Goal: Navigation & Orientation: Find specific page/section

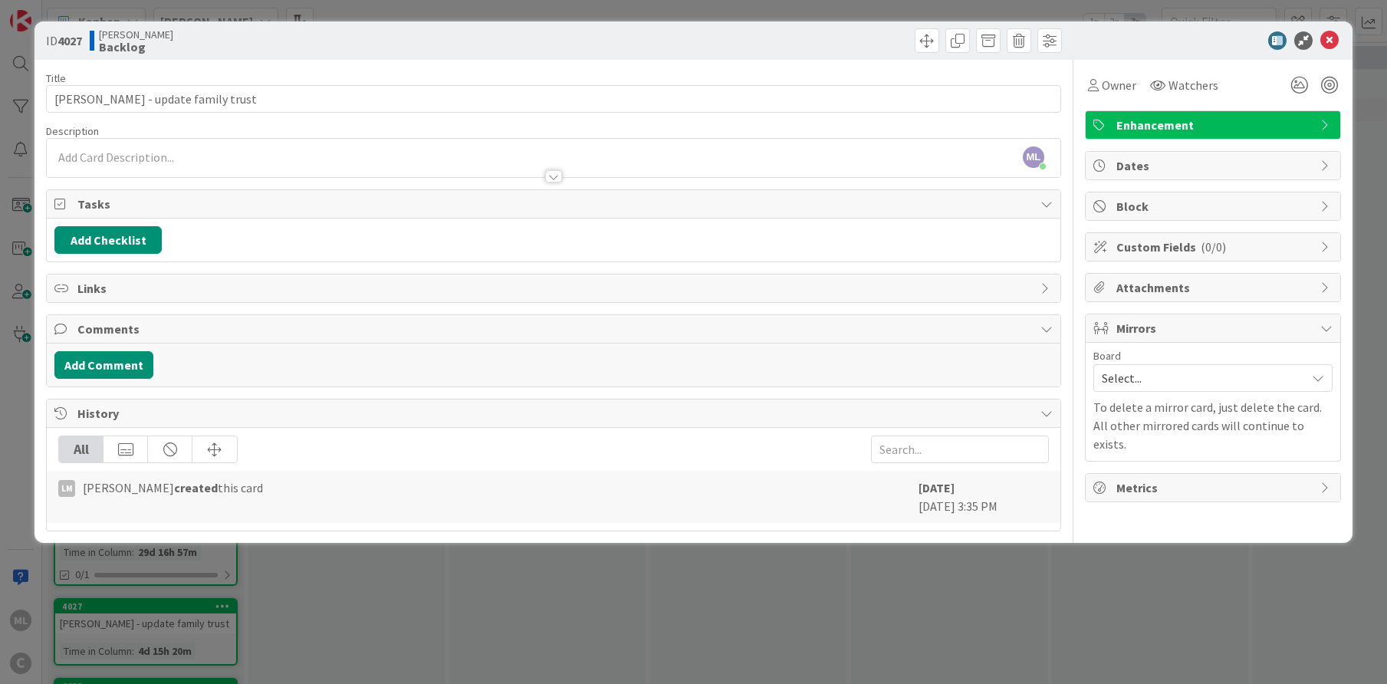
scroll to position [552, 0]
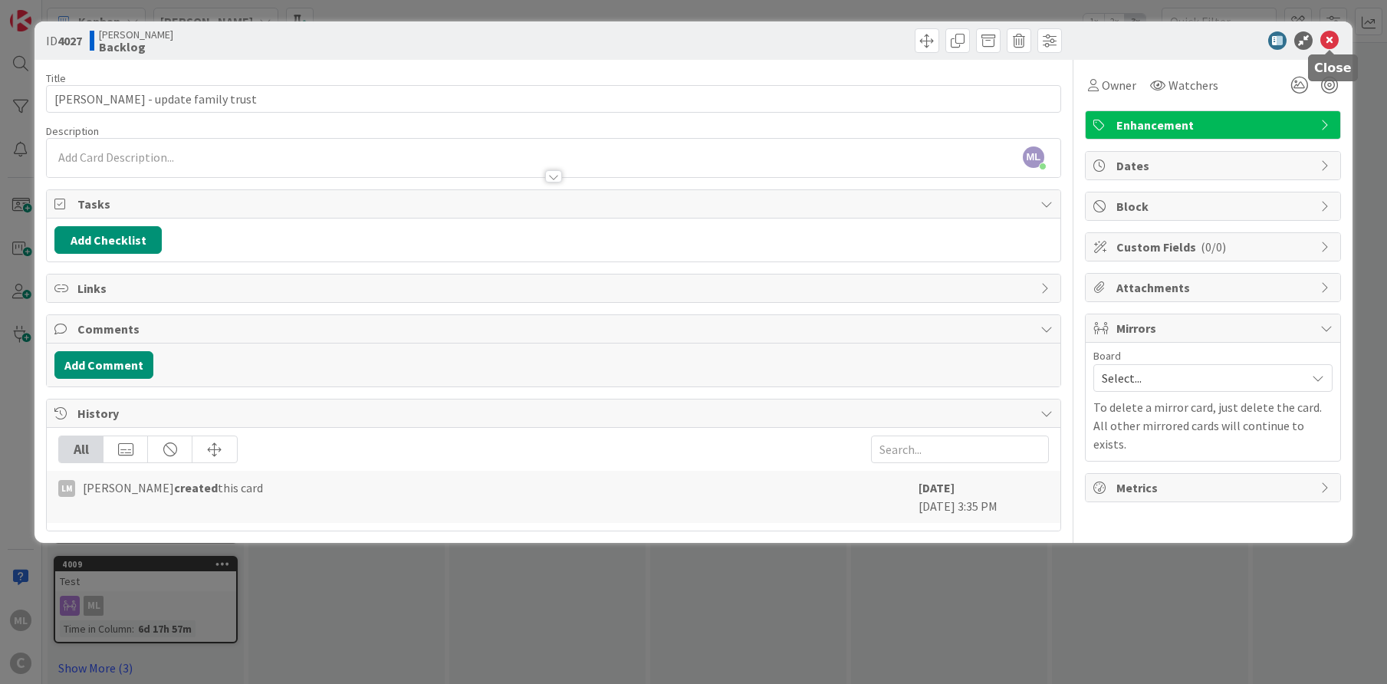
click at [1329, 40] on icon at bounding box center [1329, 40] width 18 height 18
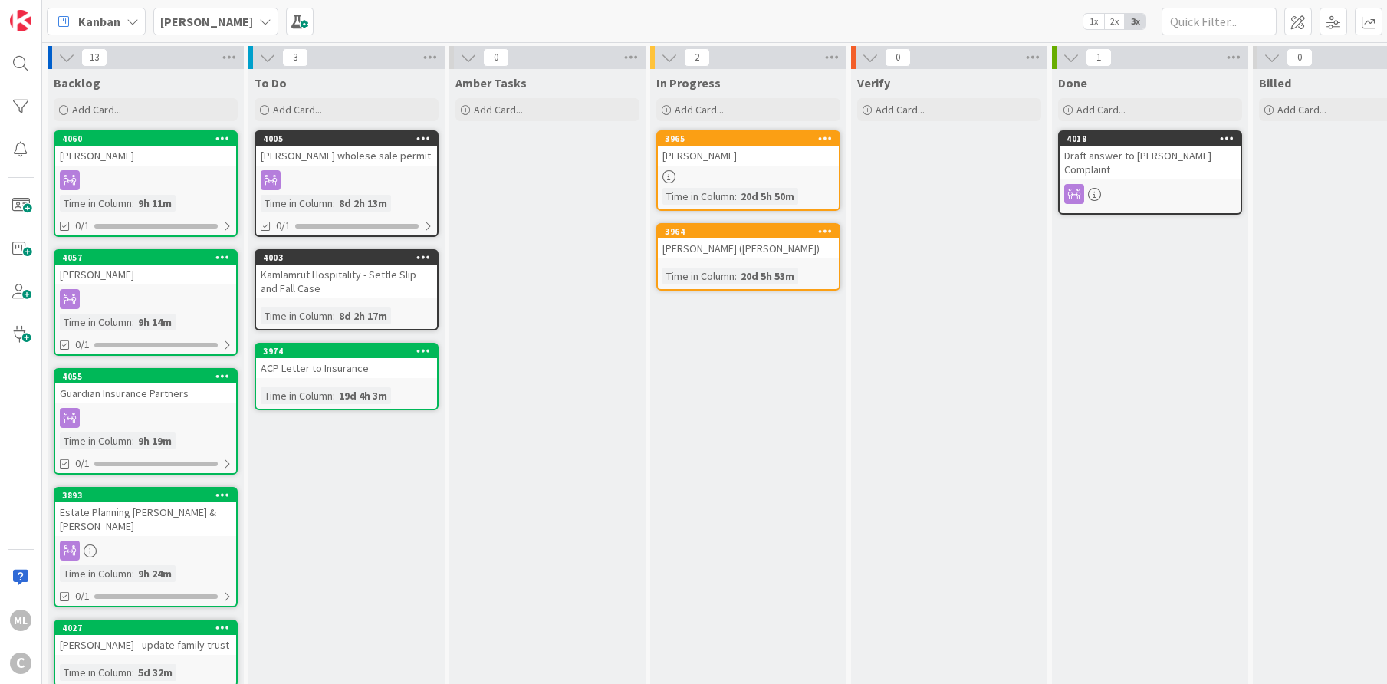
click at [730, 170] on div at bounding box center [748, 176] width 181 height 13
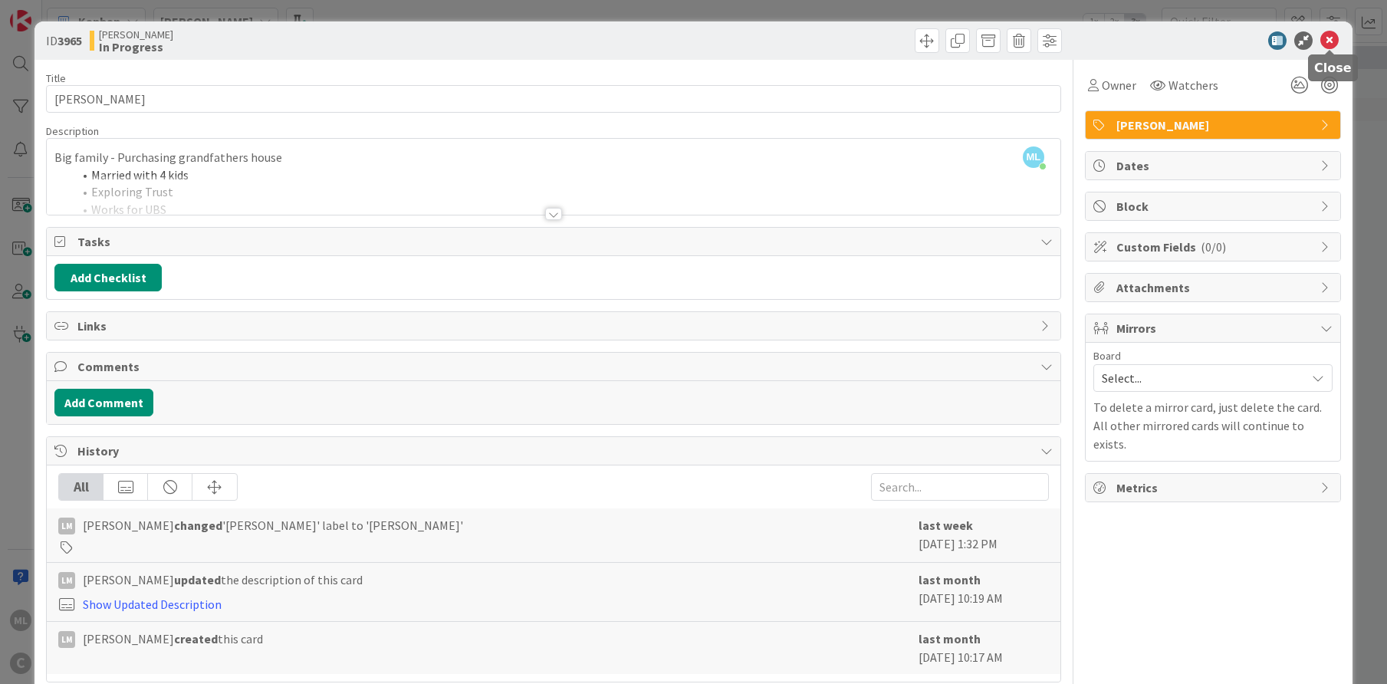
click at [1332, 38] on icon at bounding box center [1329, 40] width 18 height 18
